Goal: Find specific page/section: Find specific page/section

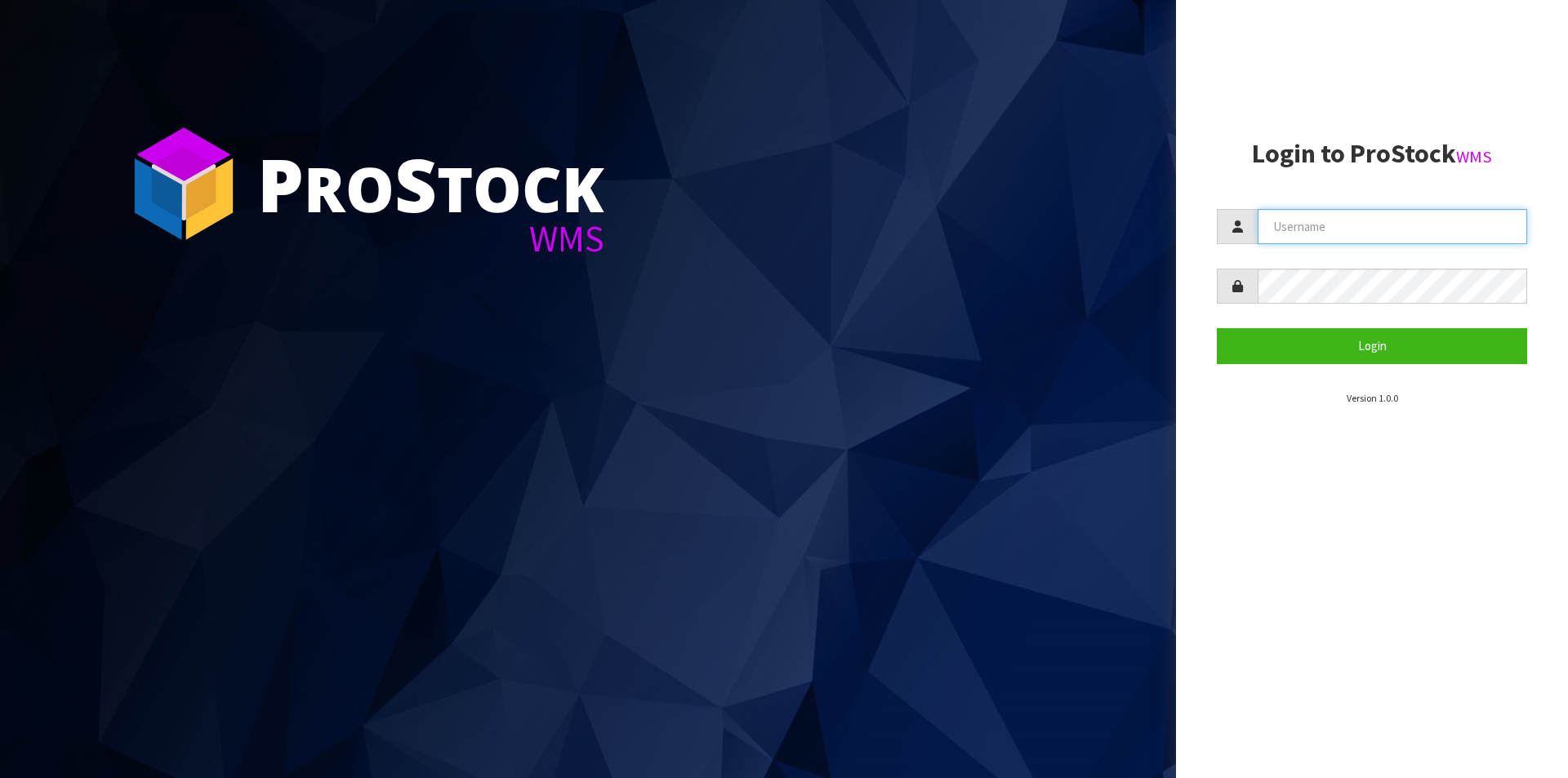
click at [1321, 230] on input "text" at bounding box center [1392, 226] width 270 height 35
type input "[PERSON_NAME][EMAIL_ADDRESS][DOMAIN_NAME]"
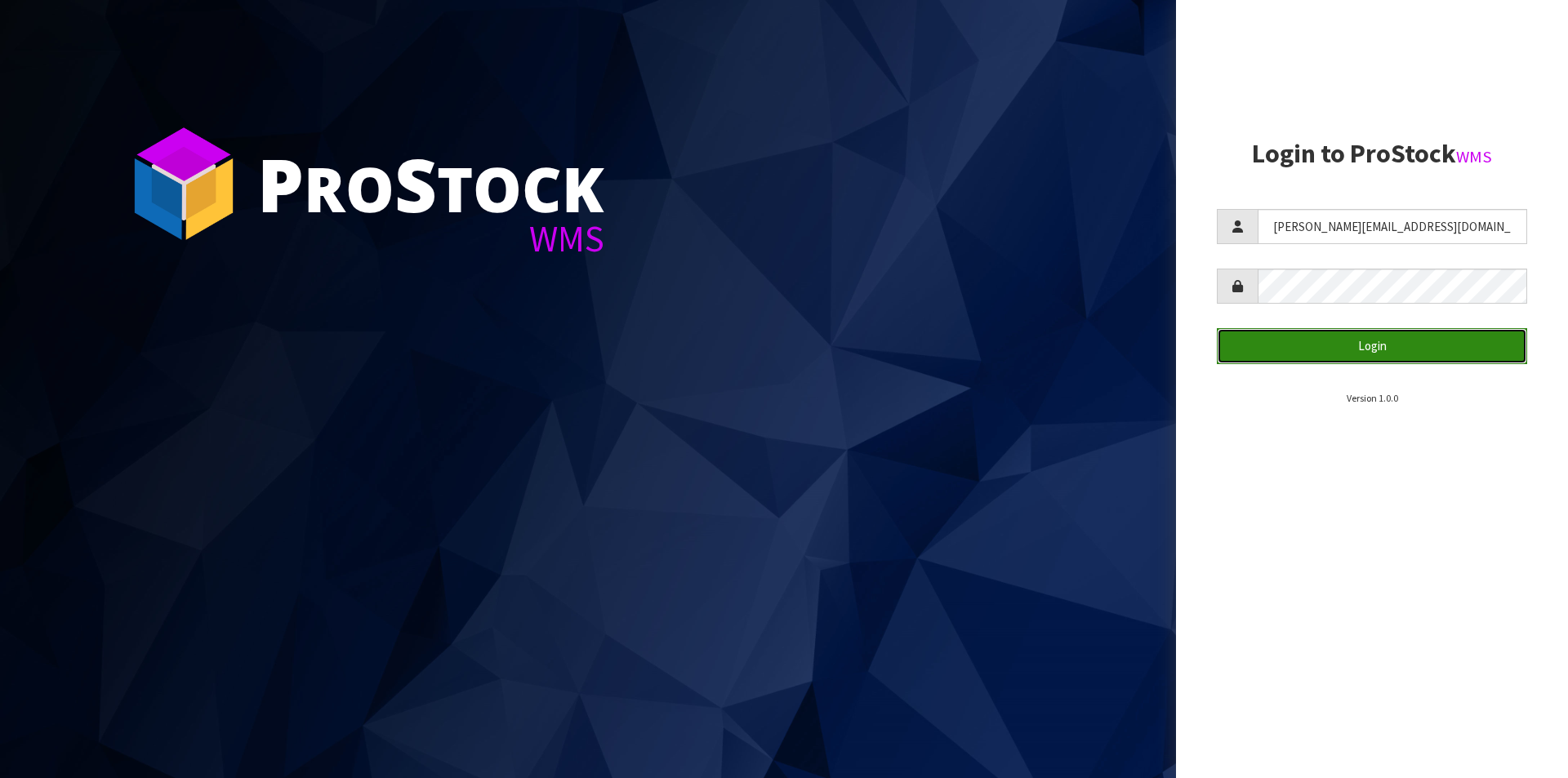
click at [1321, 340] on button "Login" at bounding box center [1372, 345] width 310 height 35
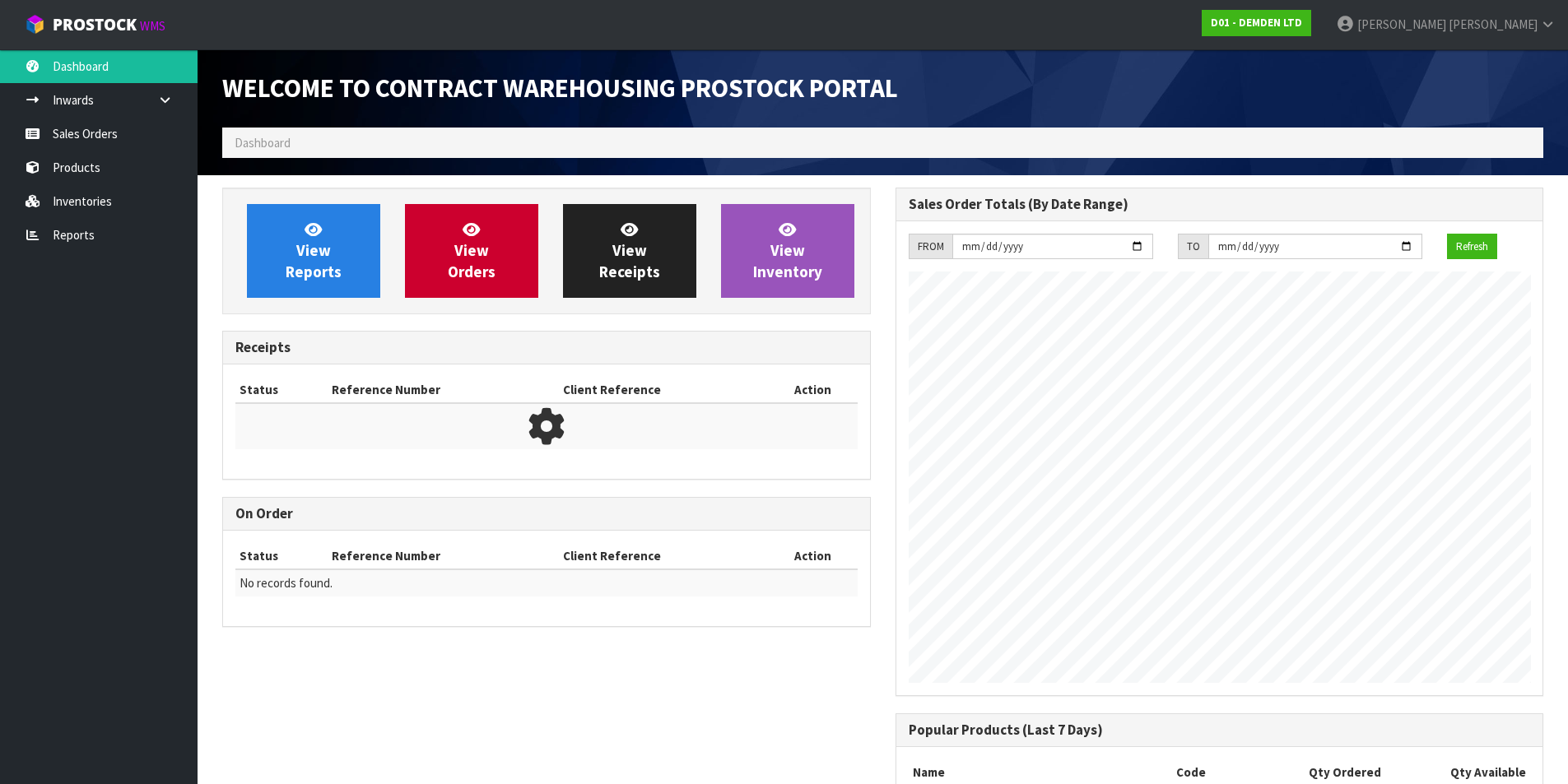
scroll to position [753, 672]
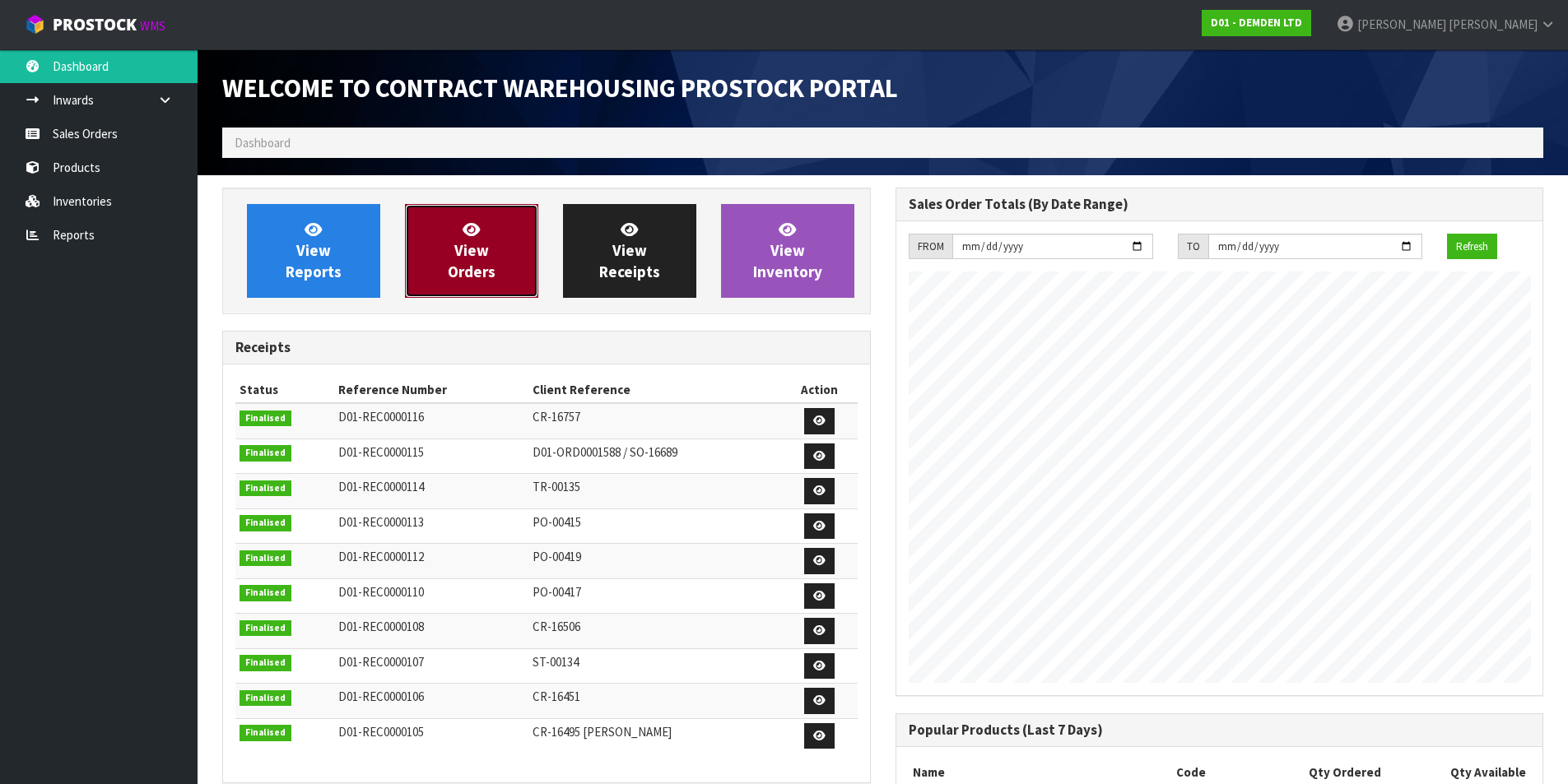
click at [482, 262] on span "View Orders" at bounding box center [472, 250] width 48 height 62
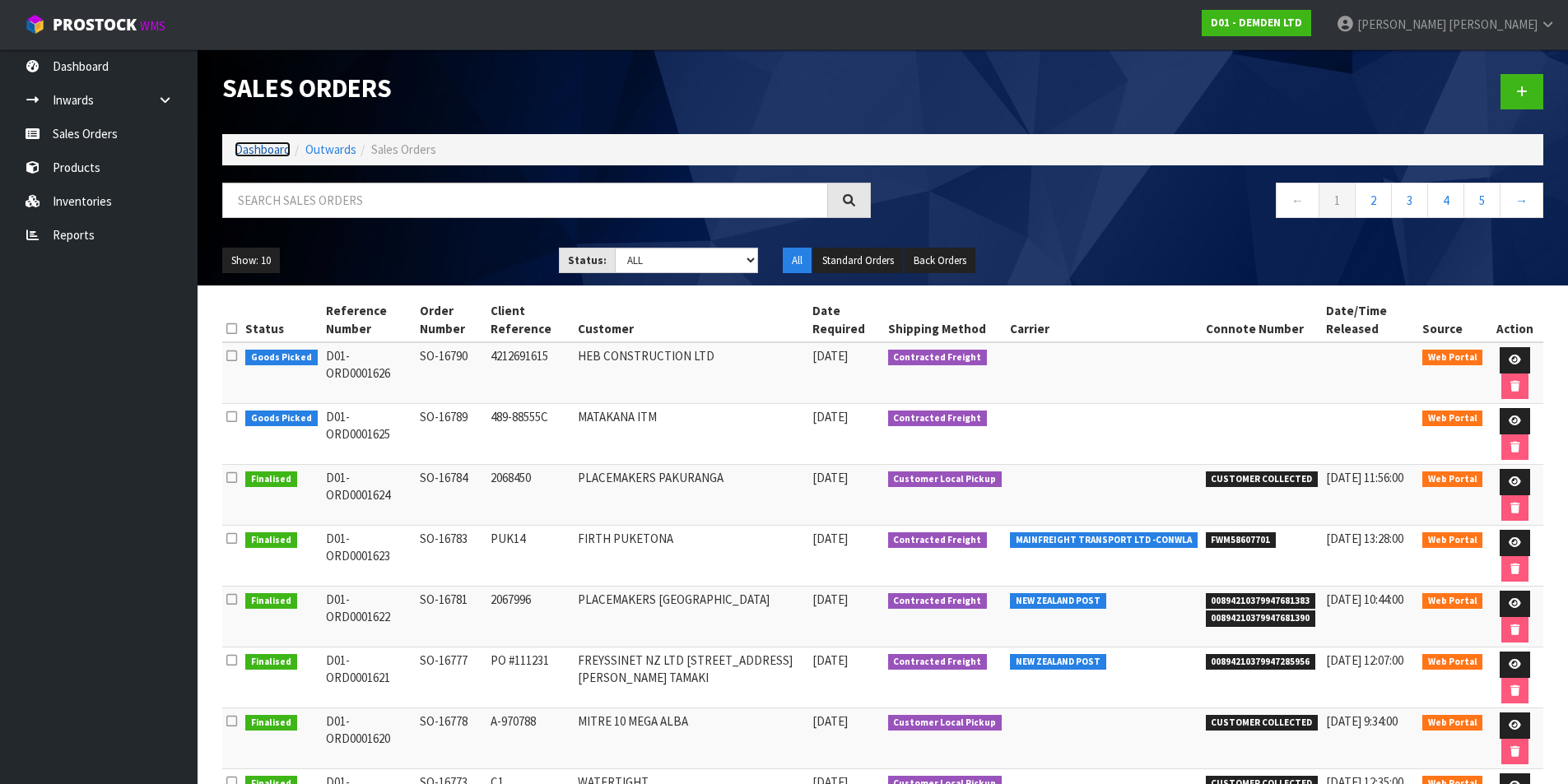
click at [258, 154] on link "Dashboard" at bounding box center [263, 149] width 56 height 16
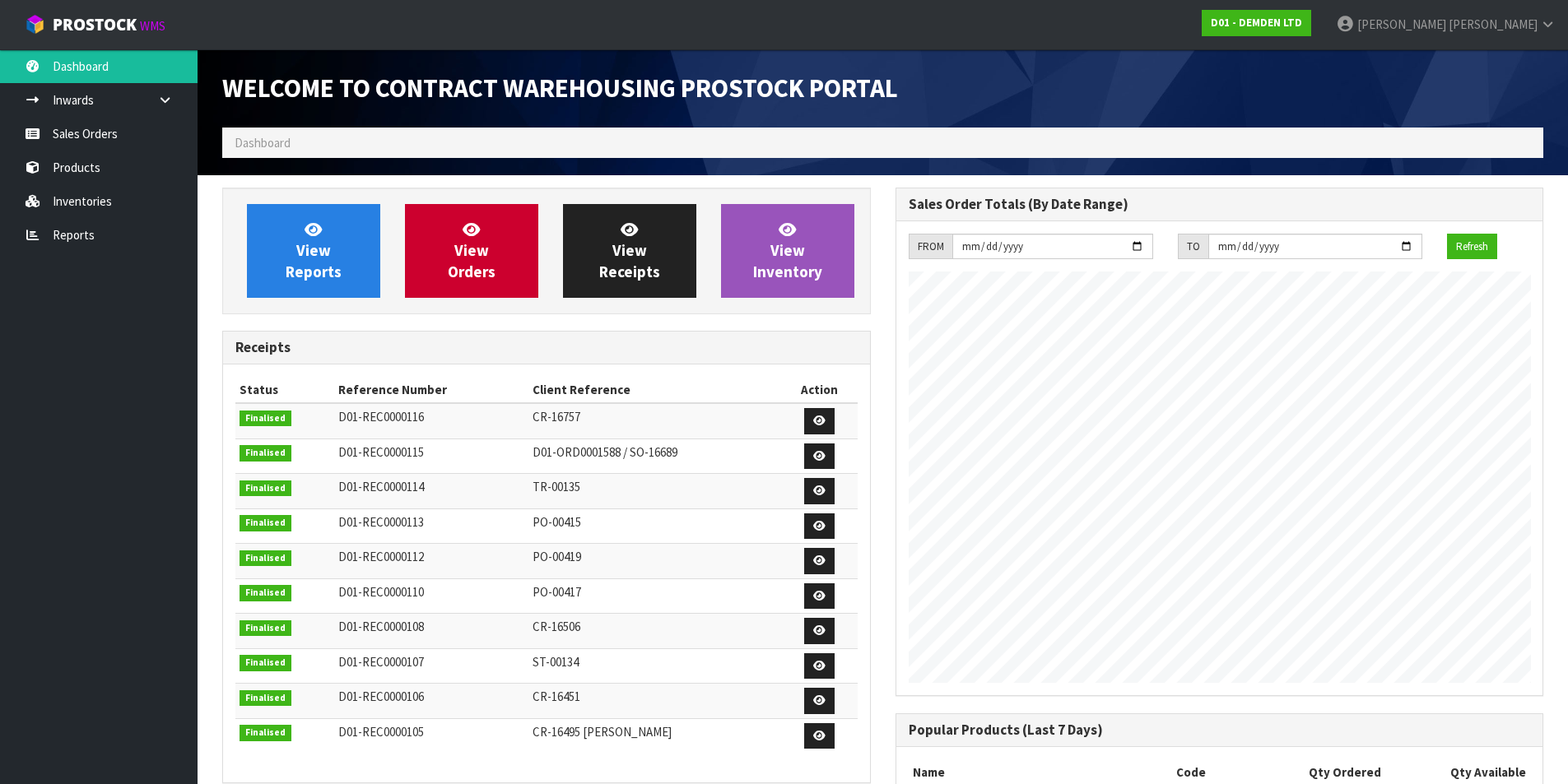
scroll to position [753, 672]
